Goal: Find specific page/section: Find specific page/section

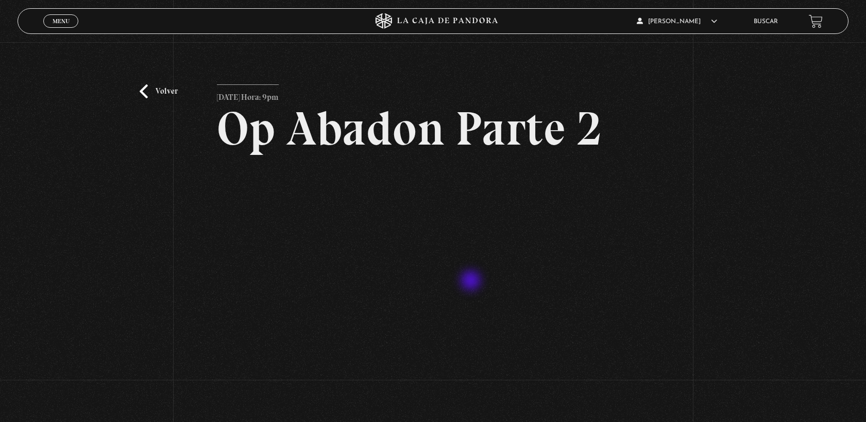
scroll to position [115, 0]
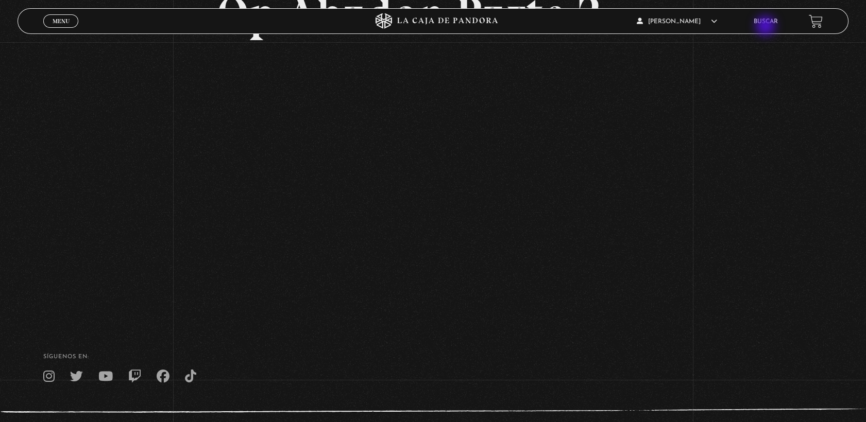
click at [766, 27] on li "Buscar" at bounding box center [765, 21] width 24 height 16
click at [766, 23] on link "Buscar" at bounding box center [765, 22] width 24 height 6
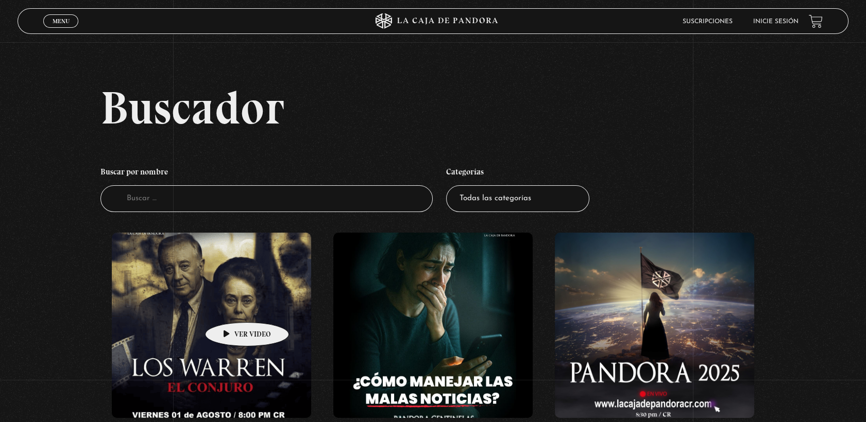
click at [231, 307] on figure at bounding box center [211, 325] width 199 height 185
click at [530, 205] on select "Todas las categorías 11:11 Humanitario (1) Amo los Lunes (2) Análisis de series…" at bounding box center [517, 198] width 143 height 27
click at [251, 195] on input "Buscador" at bounding box center [266, 198] width 333 height 27
type input "area"
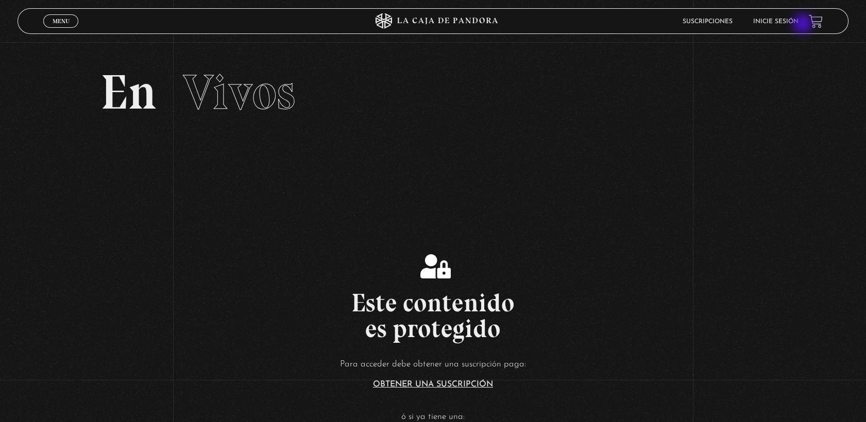
click at [798, 25] on li "Inicie sesión" at bounding box center [775, 21] width 45 height 16
click at [789, 19] on link "Inicie sesión" at bounding box center [775, 22] width 45 height 6
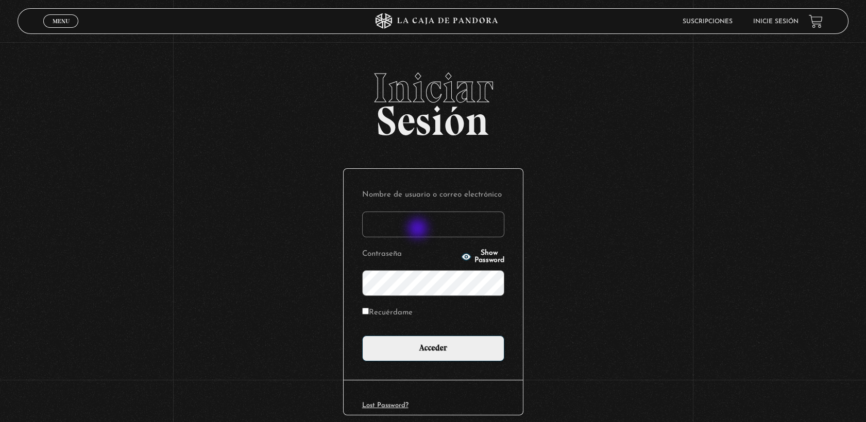
click at [419, 230] on input "Nombre de usuario o correo electrónico" at bounding box center [433, 225] width 142 height 26
type input "[PERSON_NAME][EMAIL_ADDRESS][DOMAIN_NAME]"
click at [368, 312] on input "Recuérdame" at bounding box center [365, 311] width 7 height 7
checkbox input "true"
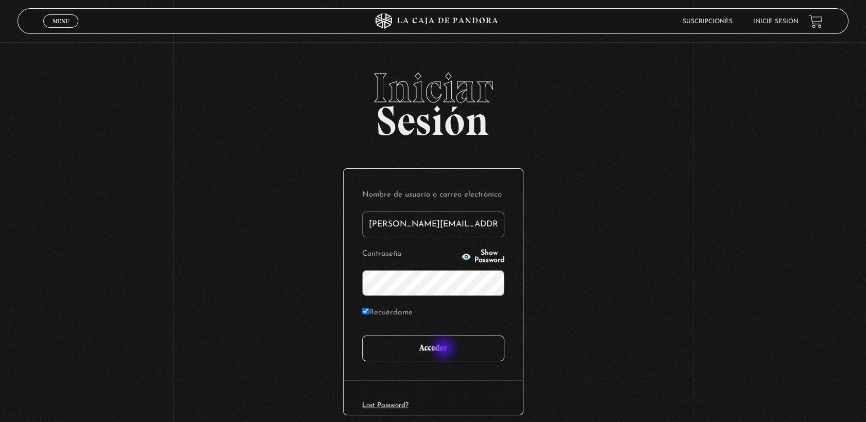
click at [445, 349] on input "Acceder" at bounding box center [433, 349] width 142 height 26
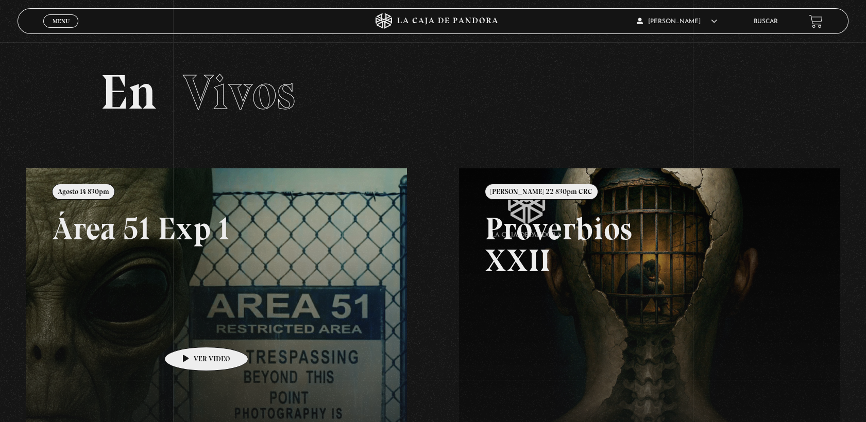
click at [190, 332] on link at bounding box center [459, 379] width 866 height 422
